Goal: Task Accomplishment & Management: Use online tool/utility

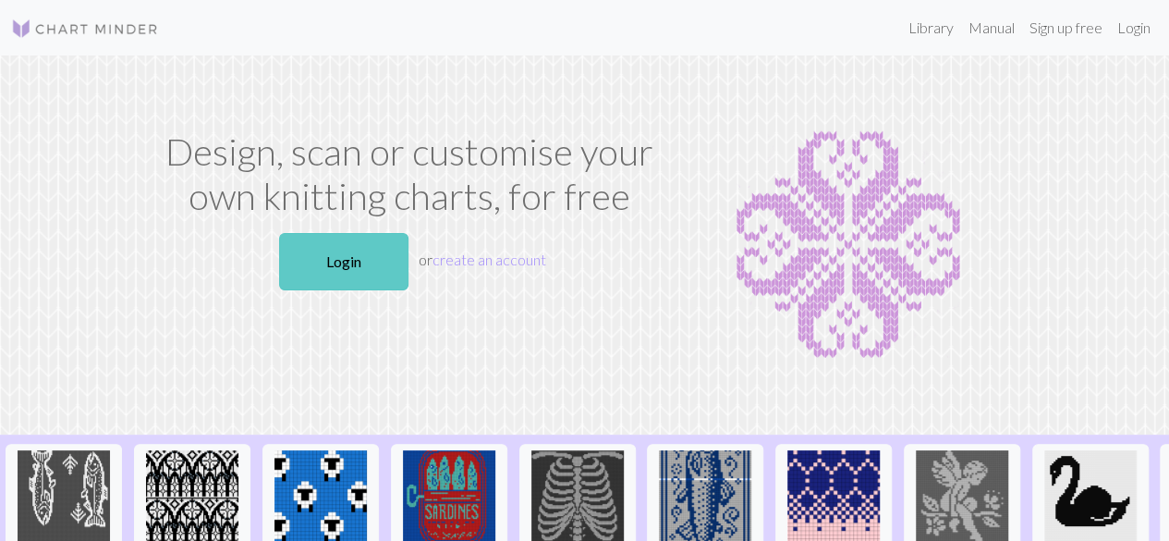
click at [327, 256] on link "Login" at bounding box center [343, 261] width 129 height 57
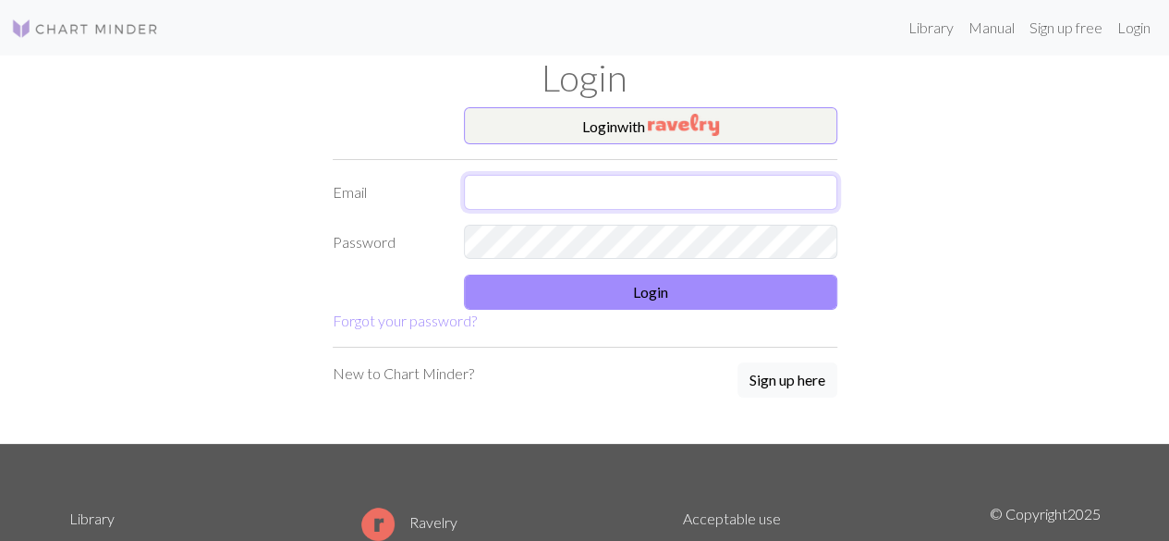
click at [623, 192] on input "text" at bounding box center [650, 192] width 373 height 35
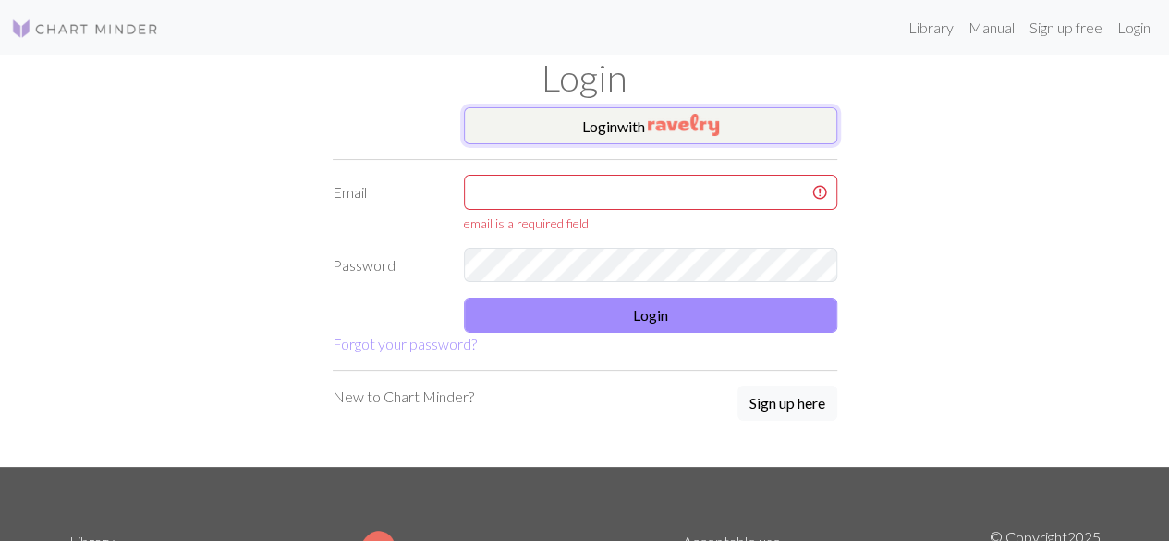
click at [652, 134] on img "button" at bounding box center [683, 125] width 71 height 22
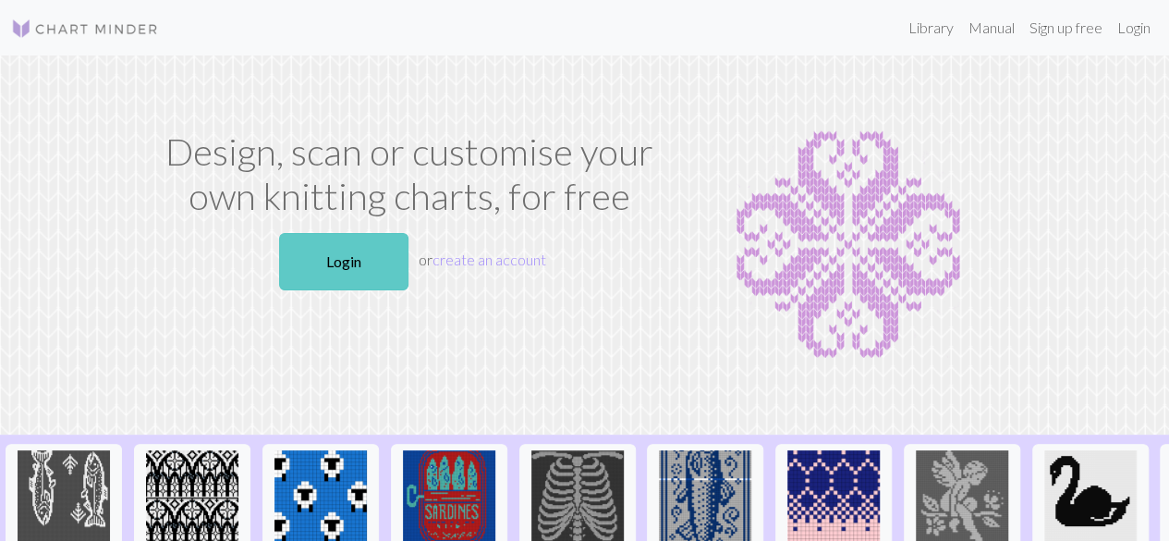
click at [368, 260] on link "Login" at bounding box center [343, 261] width 129 height 57
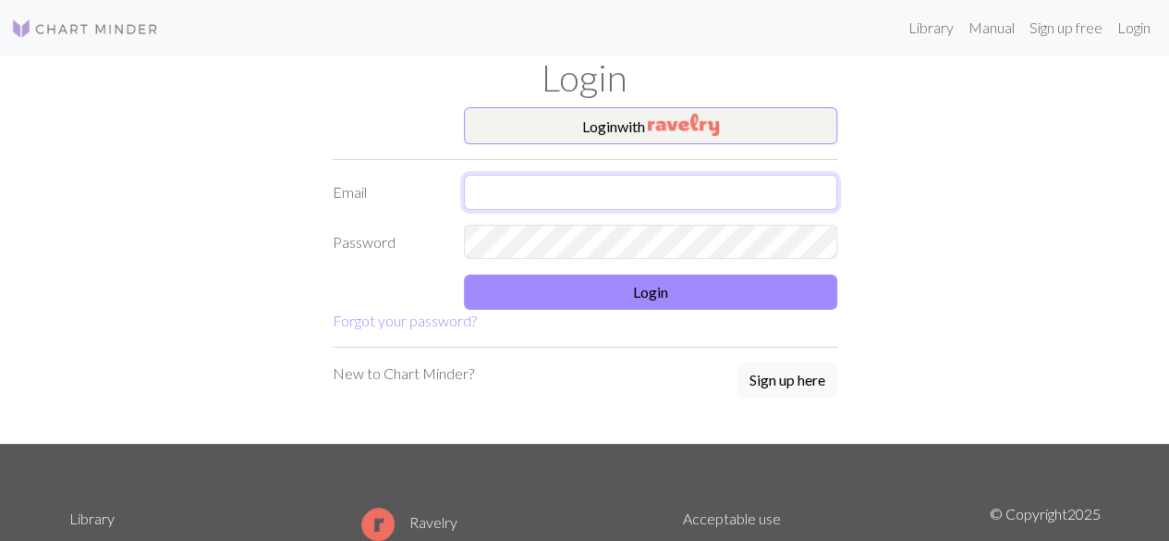
click at [602, 192] on input "text" at bounding box center [650, 192] width 373 height 35
type input "60"
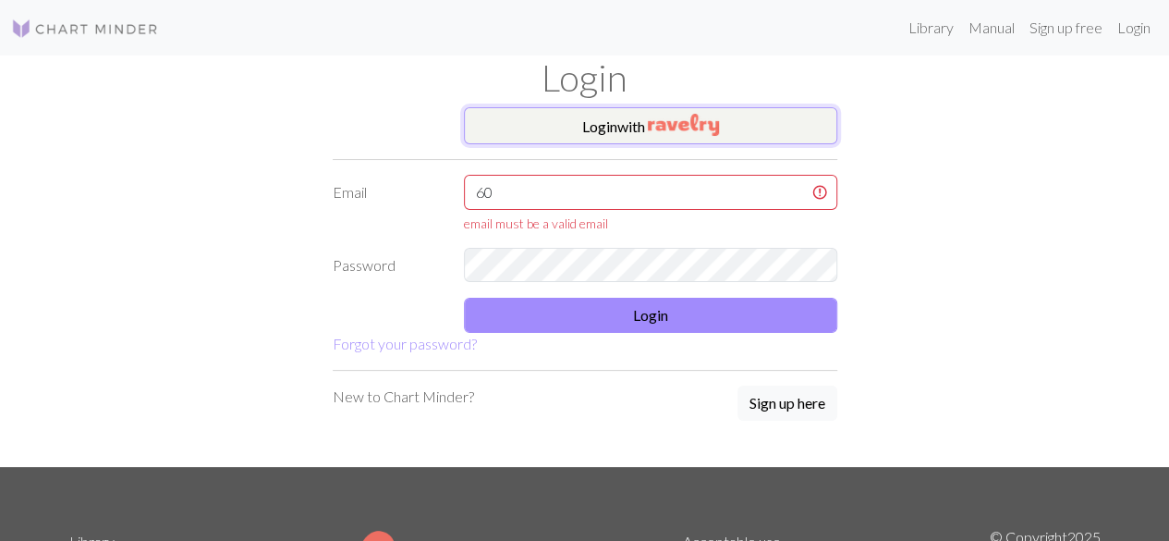
click at [608, 122] on button "Login with" at bounding box center [650, 125] width 373 height 37
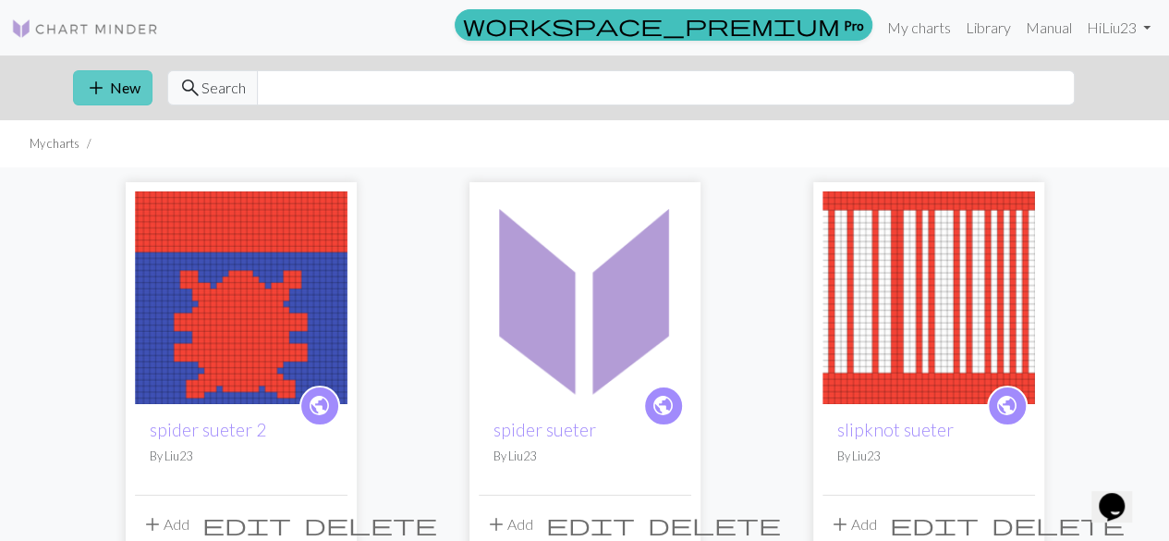
click at [122, 88] on button "add New" at bounding box center [112, 87] width 79 height 35
